Goal: Register for event/course

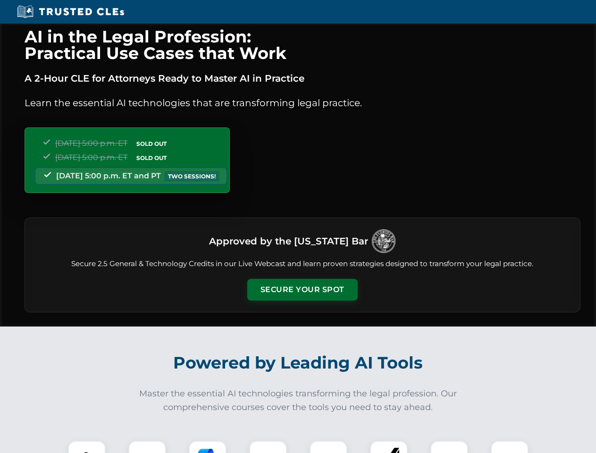
click at [302, 290] on button "Secure Your Spot" at bounding box center [302, 290] width 110 height 22
click at [87, 447] on img at bounding box center [86, 459] width 27 height 27
